Goal: Task Accomplishment & Management: Manage account settings

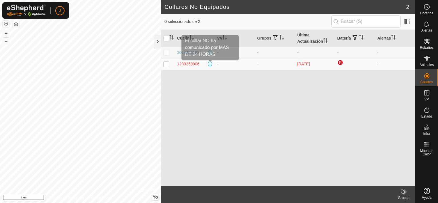
click at [210, 65] on span at bounding box center [210, 64] width 5 height 5
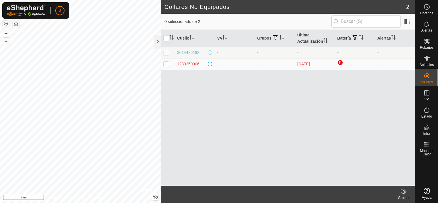
click at [210, 65] on span at bounding box center [210, 64] width 5 height 5
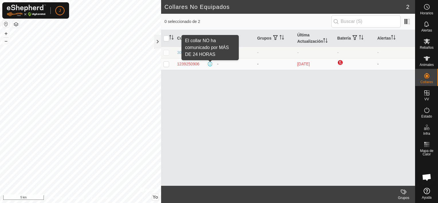
scroll to position [117, 0]
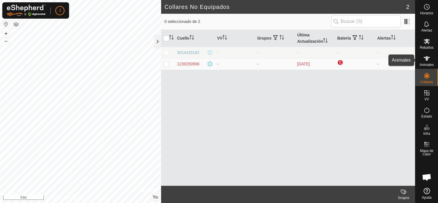
click at [425, 60] on icon at bounding box center [427, 58] width 7 height 7
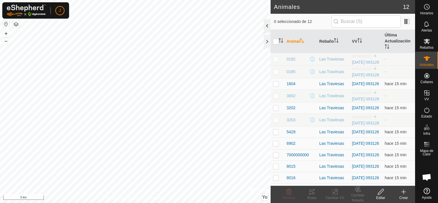
click at [265, 24] on div at bounding box center [267, 26] width 7 height 14
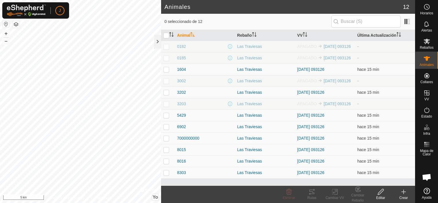
scroll to position [133, 0]
click at [177, 64] on td "0185" at bounding box center [205, 57] width 60 height 11
click at [181, 71] on span "1604" at bounding box center [181, 70] width 9 height 6
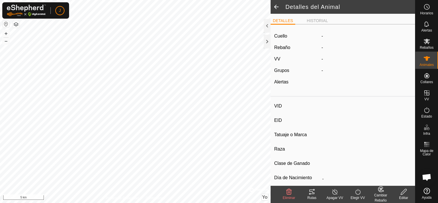
type input "1604"
type input "-"
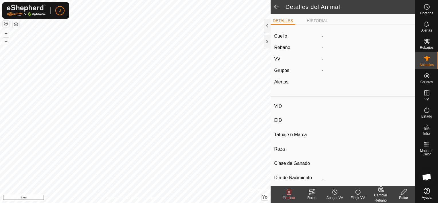
type input "0 kg"
type input "-"
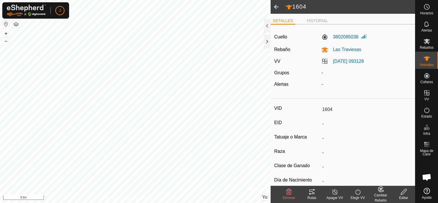
click at [274, 6] on span at bounding box center [276, 7] width 11 height 14
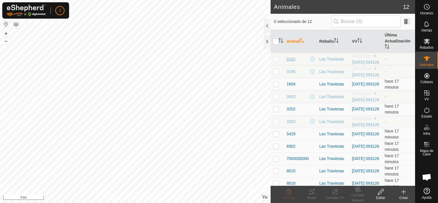
click at [288, 62] on span "0182" at bounding box center [291, 59] width 9 height 6
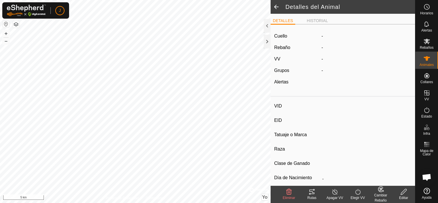
type input "0182"
type input "-"
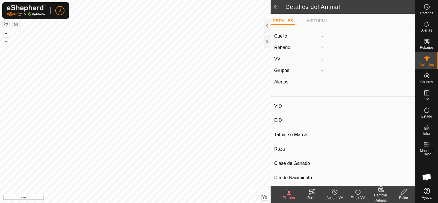
type input "0 kg"
type input "-"
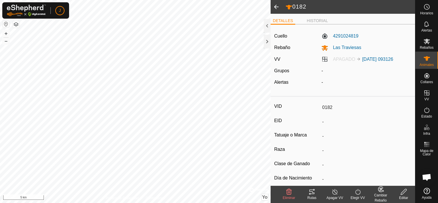
click at [272, 4] on span at bounding box center [276, 7] width 11 height 14
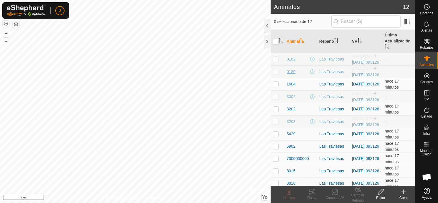
click at [293, 75] on span "0185" at bounding box center [291, 72] width 9 height 6
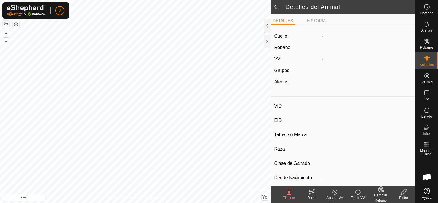
type input "0185"
type input "-"
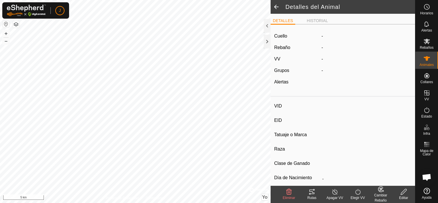
type input "0 kg"
type input "-"
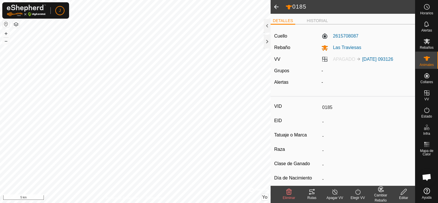
click at [278, 4] on span at bounding box center [276, 7] width 11 height 14
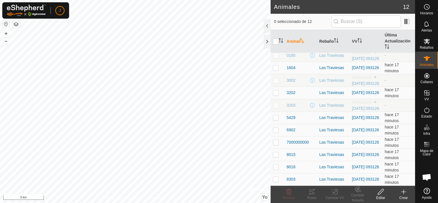
scroll to position [39, 0]
click at [293, 74] on td "3002" at bounding box center [301, 80] width 33 height 13
click at [290, 77] on span "3002" at bounding box center [291, 80] width 9 height 6
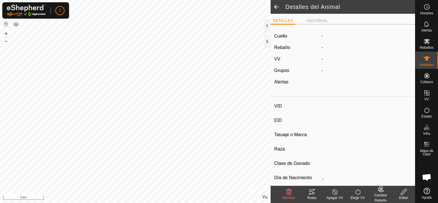
type input "3002"
type input "-"
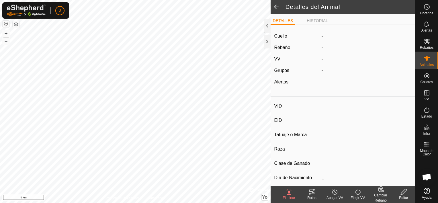
type input "0 kg"
type input "-"
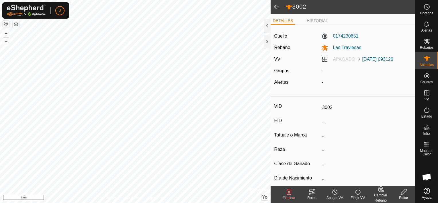
click at [326, 57] on label "APAGADO [DATE] 093126" at bounding box center [358, 59] width 72 height 5
click at [272, 4] on span at bounding box center [276, 7] width 11 height 14
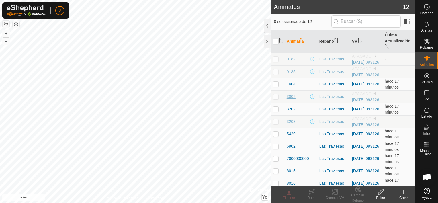
click at [289, 100] on span "3002" at bounding box center [291, 97] width 9 height 6
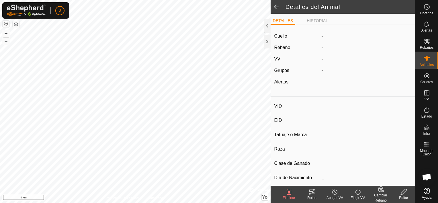
type input "3002"
type input "-"
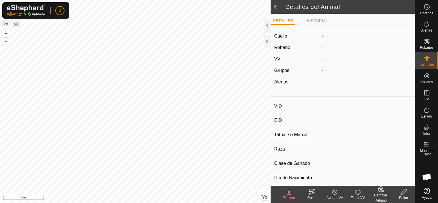
type input "0 kg"
type input "-"
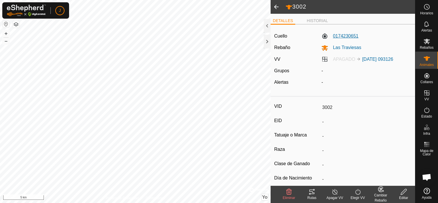
click at [340, 36] on label "0174230651" at bounding box center [340, 36] width 37 height 7
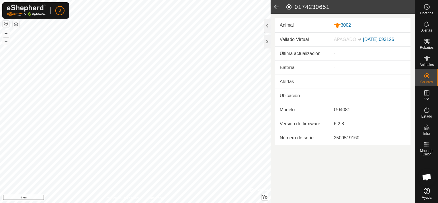
click at [274, 6] on icon at bounding box center [276, 7] width 11 height 14
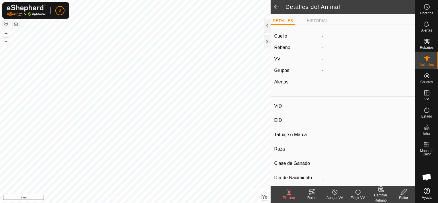
click at [274, 6] on span at bounding box center [276, 7] width 11 height 14
